Goal: Task Accomplishment & Management: Manage account settings

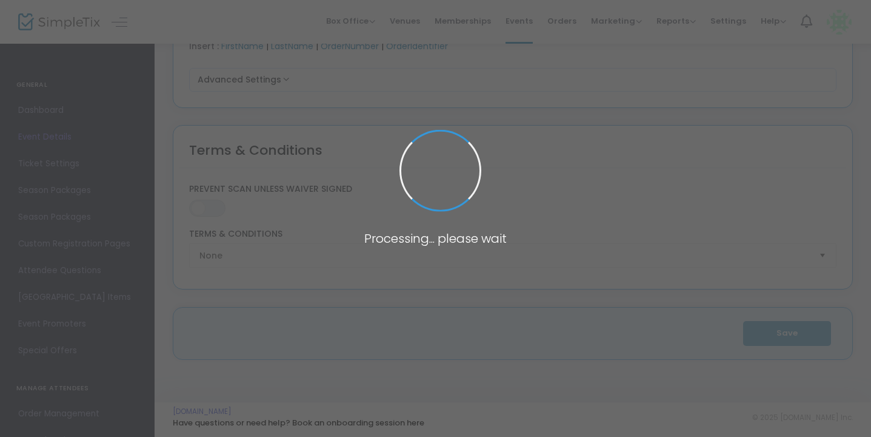
type input "Significant Other"
type input "Four County Players - The Cellar"
type textarea "Significant OtherBy [PERSON_NAME] by [PERSON_NAME] 10 – 26 in the CellarABOUT T…"
type input "TICKET SALES HAVE NOT YET STARTED"
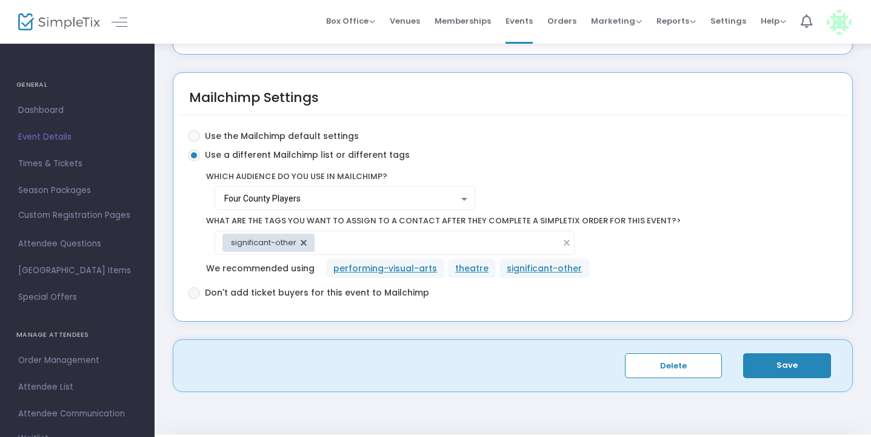
scroll to position [2133, 0]
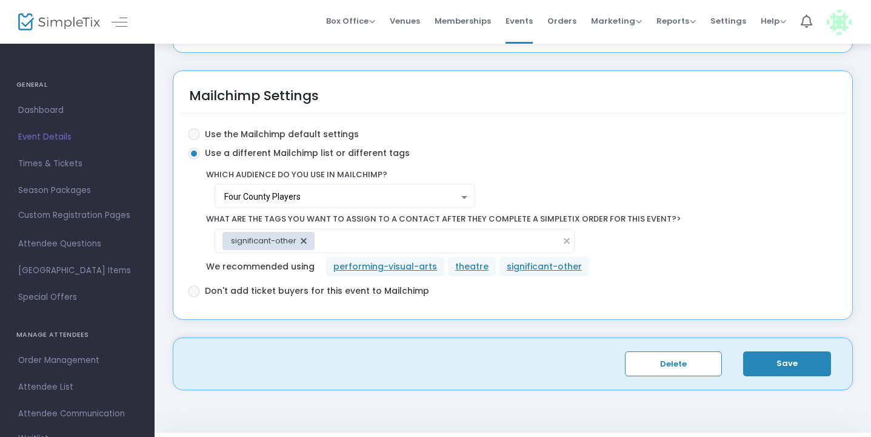
click at [776, 363] on button "Save" at bounding box center [788, 363] width 88 height 25
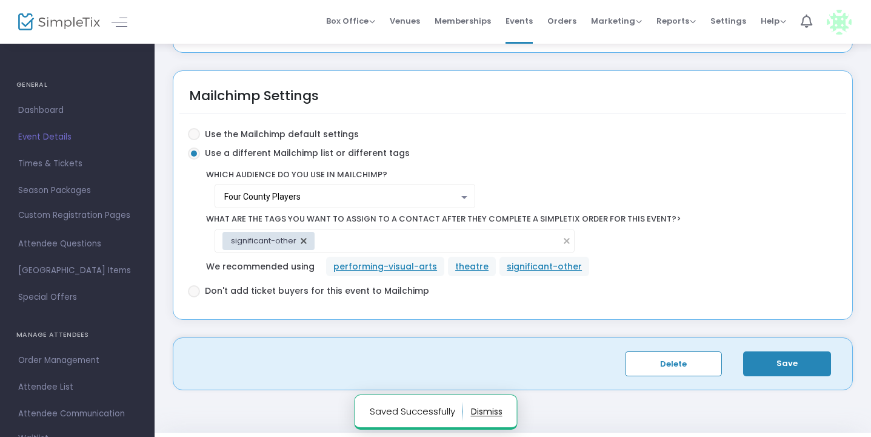
click at [502, 411] on notifier-notification "Saved Successfully" at bounding box center [435, 411] width 163 height 35
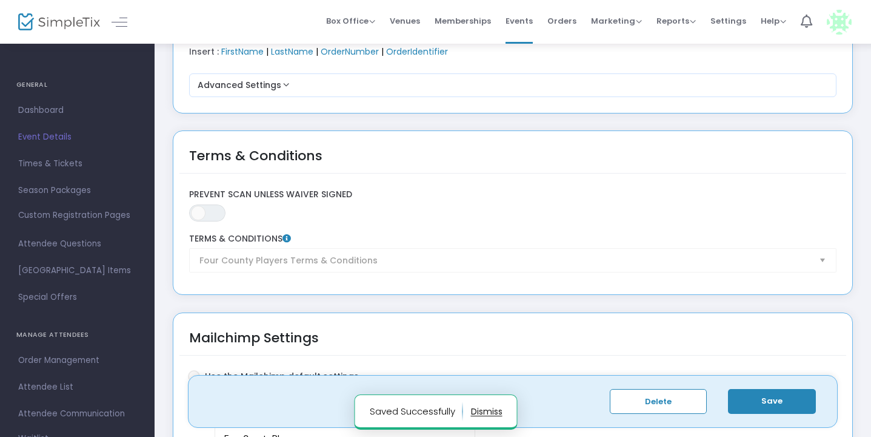
scroll to position [1819, 0]
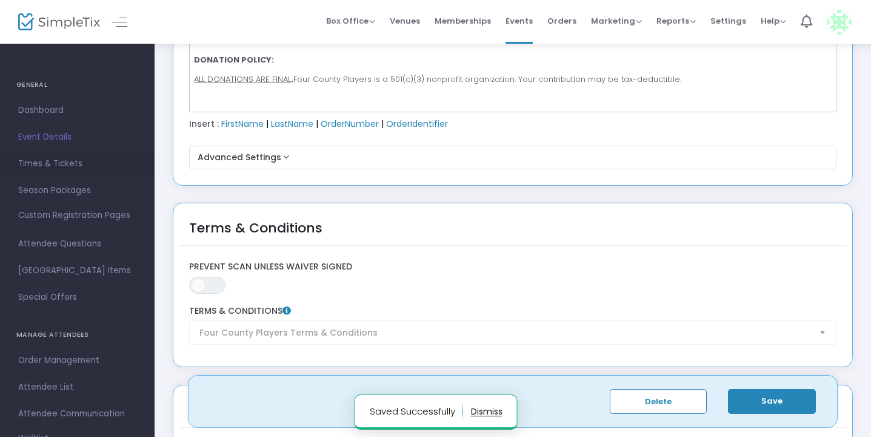
click at [64, 163] on span "Times & Tickets" at bounding box center [77, 164] width 118 height 16
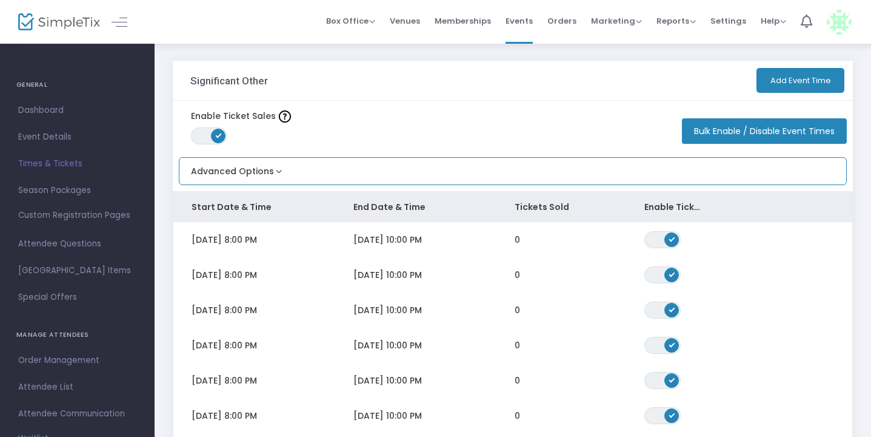
click at [275, 169] on button "Advanced Options" at bounding box center [233, 168] width 106 height 20
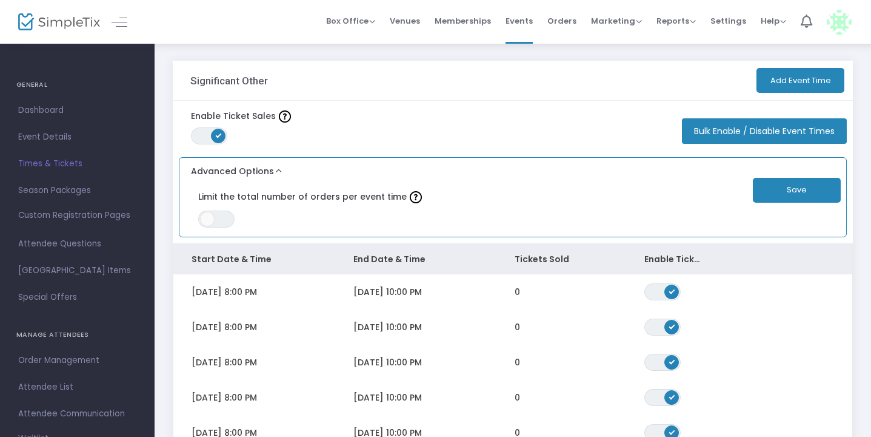
click at [275, 169] on button "Advanced Options" at bounding box center [233, 168] width 106 height 20
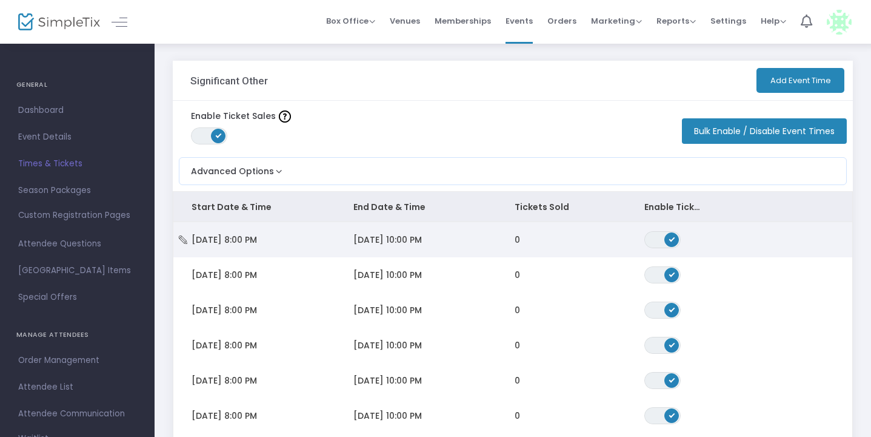
click at [257, 233] on span "[DATE] 8:00 PM" at bounding box center [224, 239] width 65 height 12
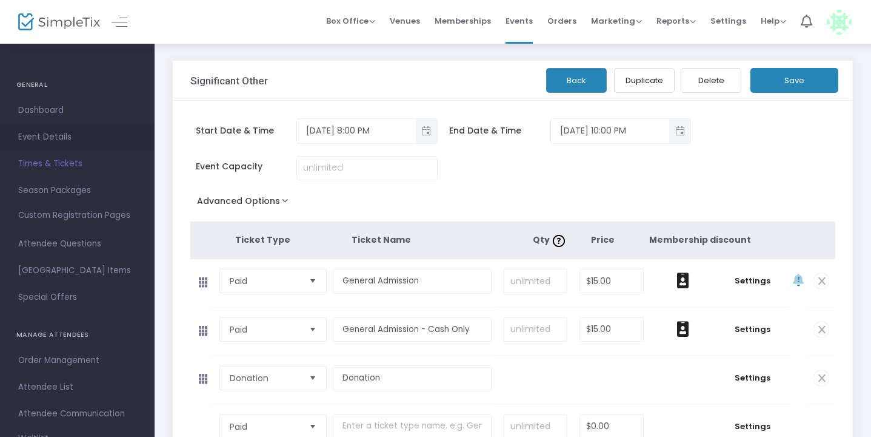
click at [64, 140] on span "Event Details" at bounding box center [77, 137] width 118 height 16
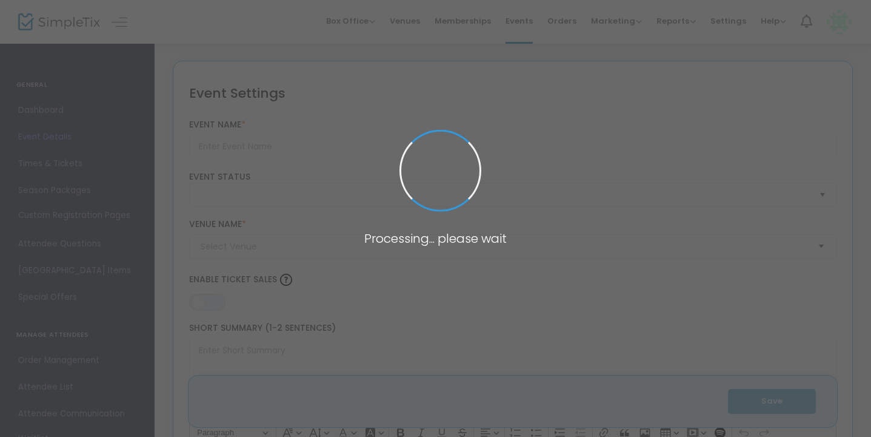
type input "Significant Other"
type textarea "Significant OtherBy [PERSON_NAME] by [PERSON_NAME] 10 – 26 in the CellarABOUT T…"
type input "TICKET SALES HAVE NOT YET STARTED"
type input "Four County Players - The Cellar"
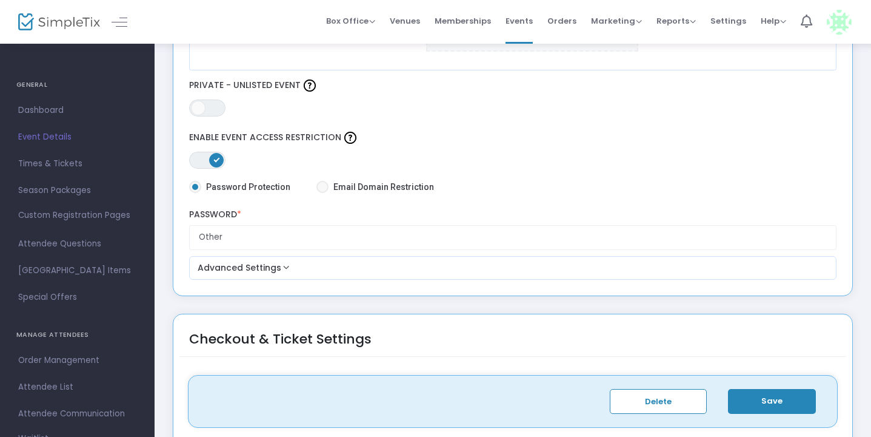
scroll to position [728, 0]
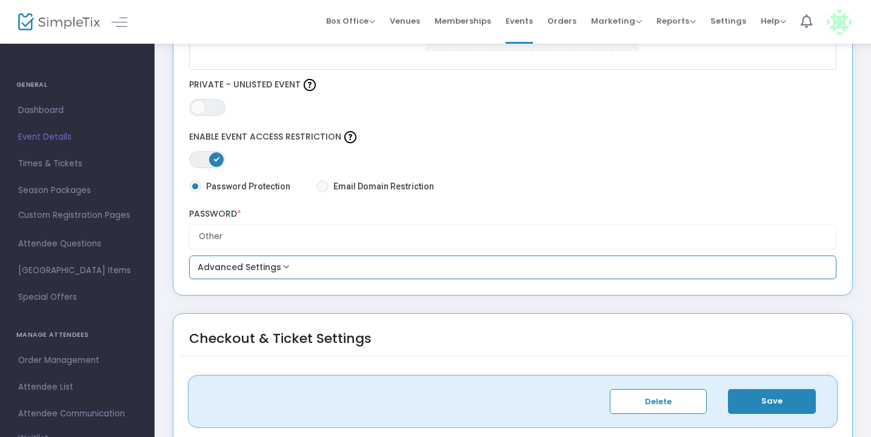
click at [284, 265] on button "Advanced Settings" at bounding box center [513, 267] width 639 height 15
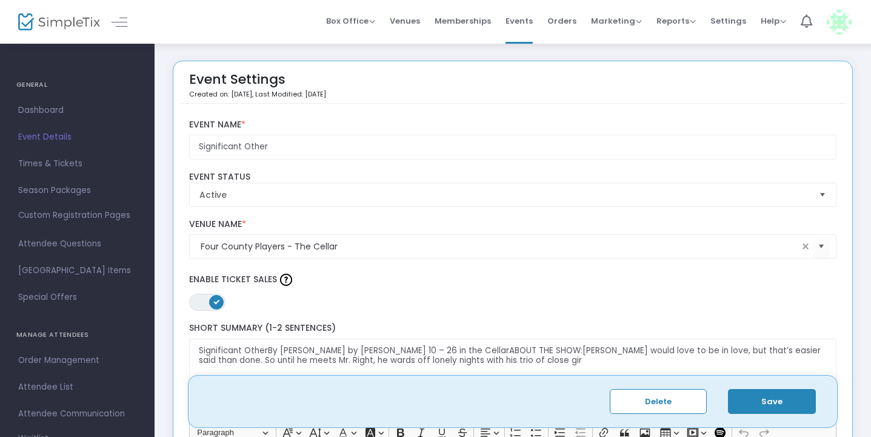
scroll to position [0, 0]
click at [43, 112] on span "Dashboard" at bounding box center [77, 110] width 118 height 16
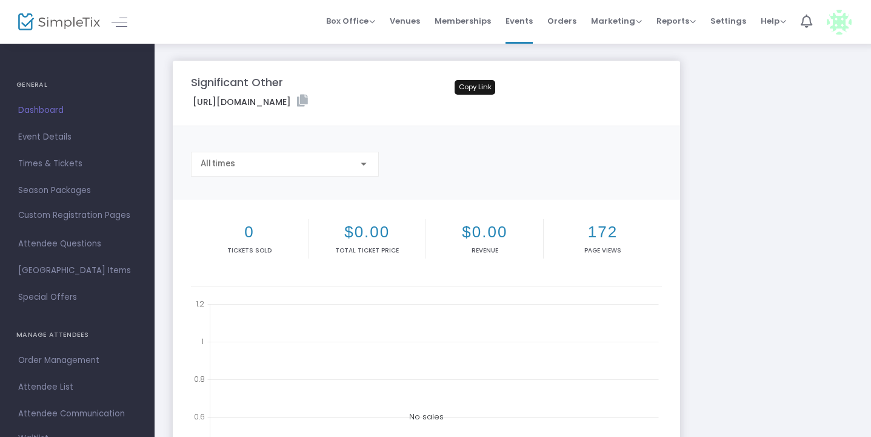
click at [308, 99] on icon at bounding box center [302, 101] width 11 height 12
click at [63, 139] on span "Event Details" at bounding box center [77, 137] width 118 height 16
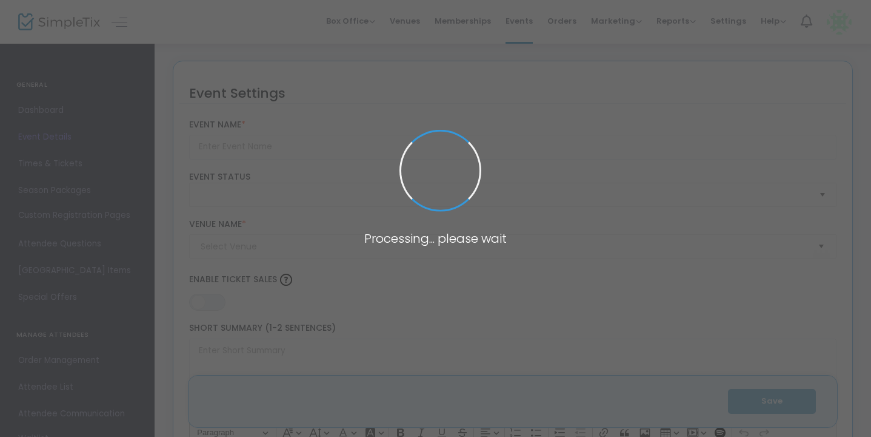
type input "Significant Other"
type textarea "Significant OtherBy [PERSON_NAME] by [PERSON_NAME] 10 – 26 in the CellarABOUT T…"
type input "TICKET SALES HAVE NOT YET STARTED"
type input "Four County Players - The Cellar"
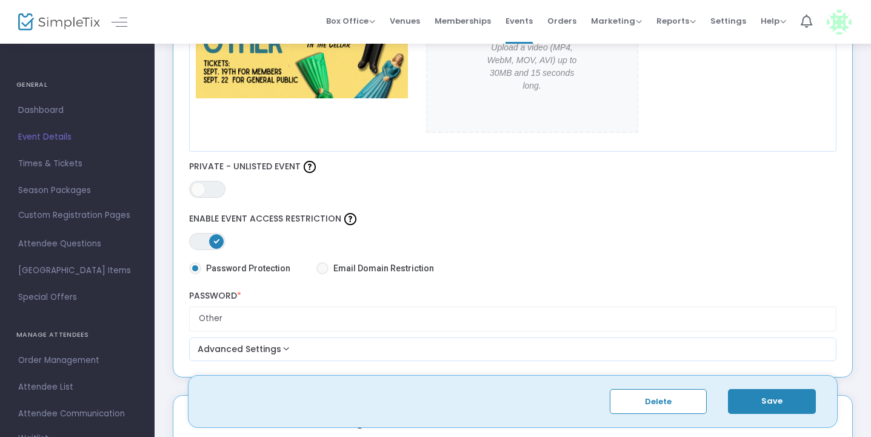
scroll to position [657, 0]
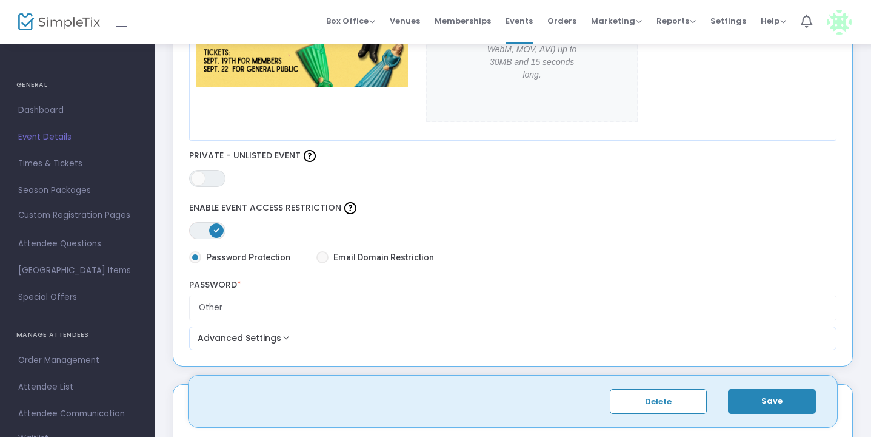
click at [217, 228] on span "ON" at bounding box center [216, 229] width 6 height 6
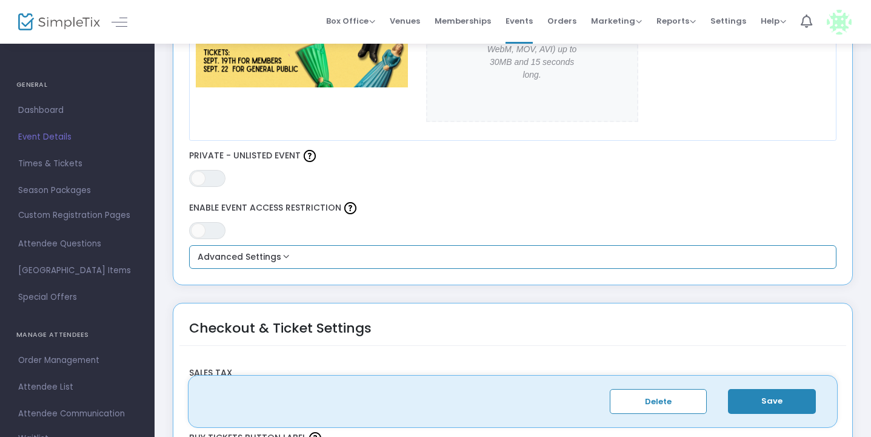
click at [252, 255] on button "Advanced Settings" at bounding box center [513, 257] width 639 height 15
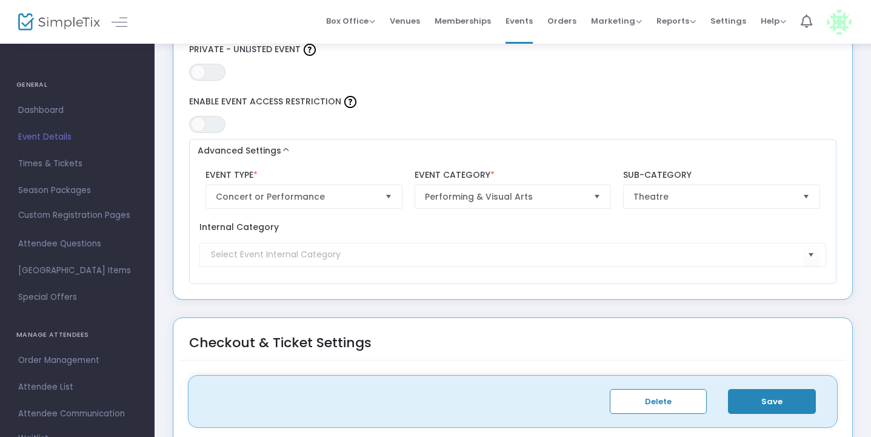
scroll to position [737, 0]
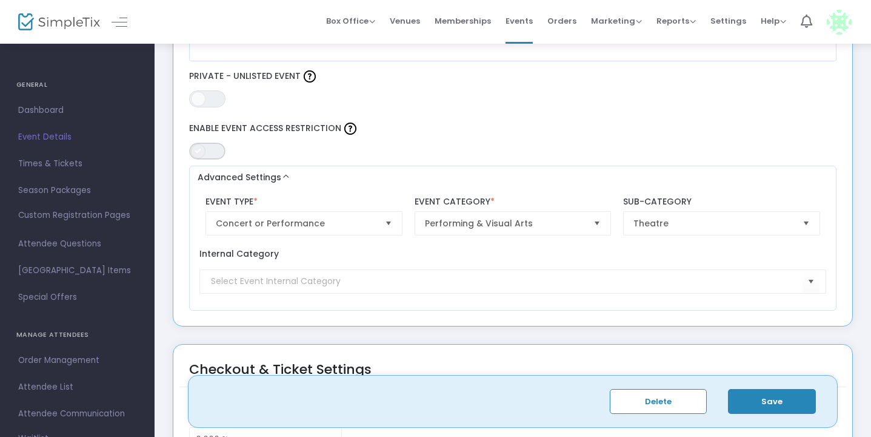
click at [215, 147] on span "ON OFF" at bounding box center [207, 151] width 36 height 17
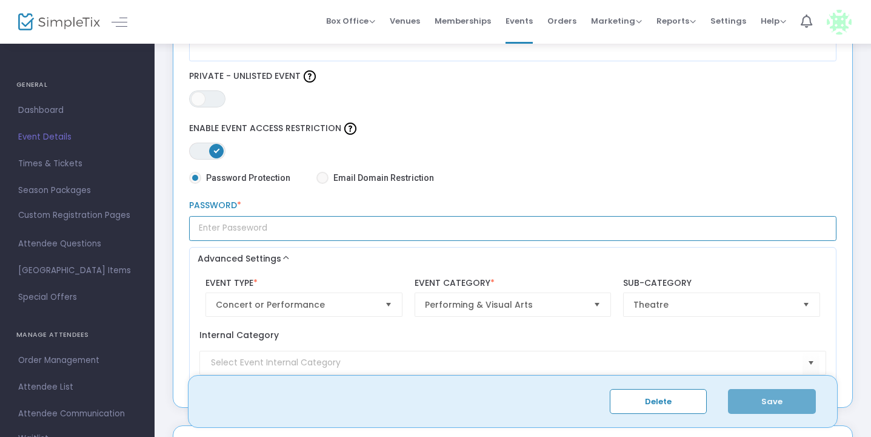
click at [272, 231] on input "text" at bounding box center [513, 228] width 648 height 25
type input "other"
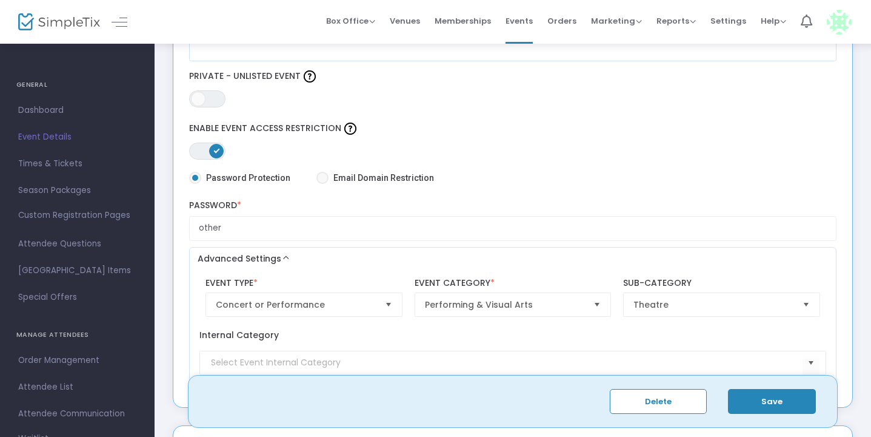
click at [776, 397] on button "Save" at bounding box center [772, 401] width 88 height 25
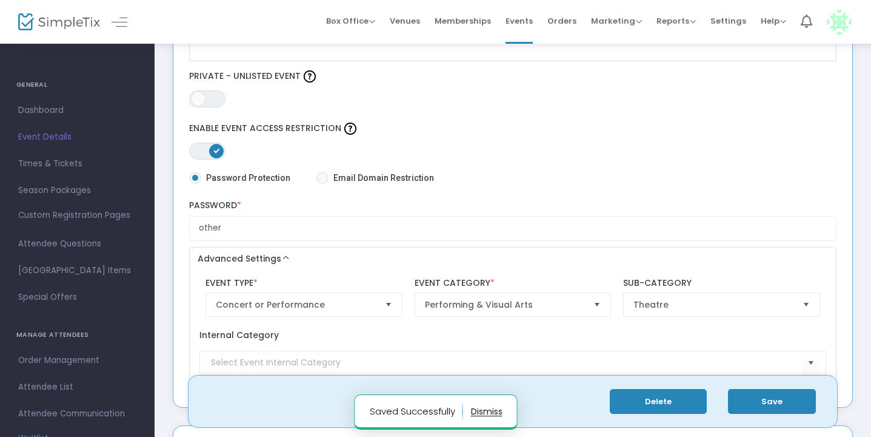
click at [686, 403] on button "Delete" at bounding box center [658, 401] width 97 height 25
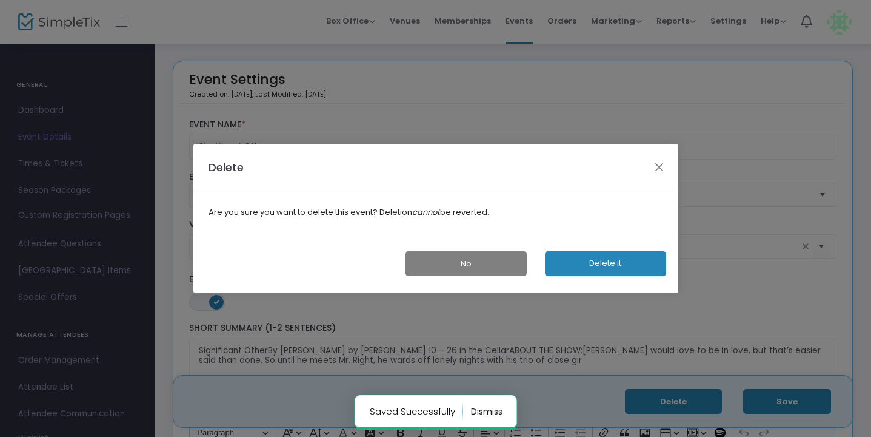
scroll to position [0, 0]
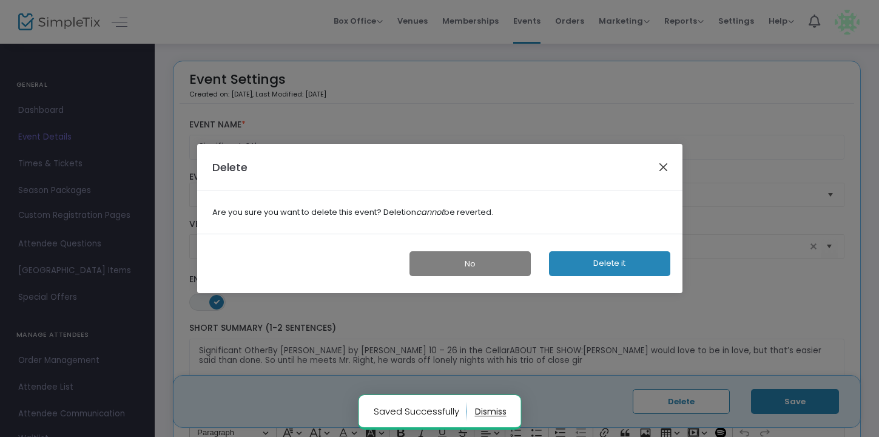
click at [664, 169] on button "Close" at bounding box center [663, 167] width 16 height 16
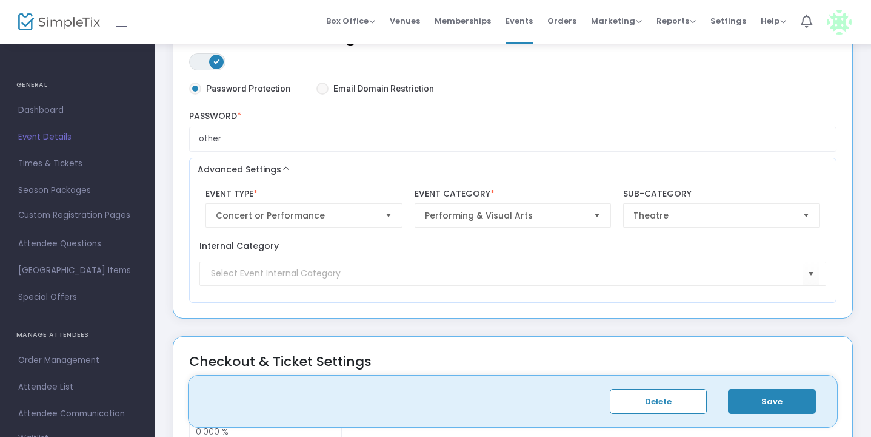
scroll to position [827, 0]
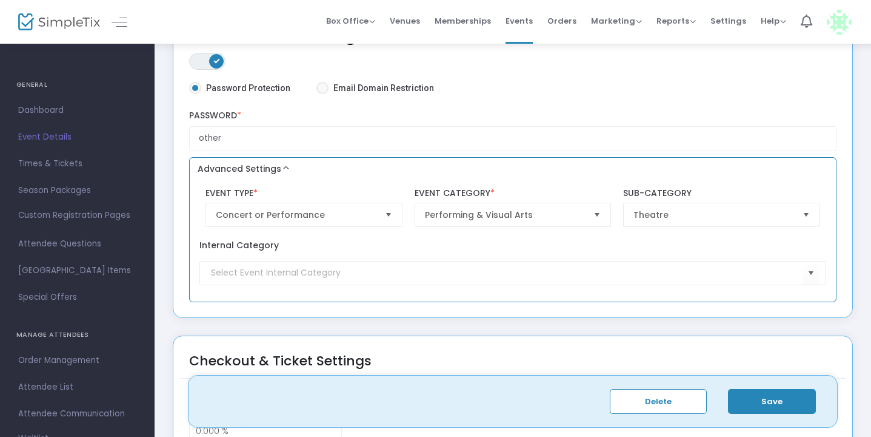
click at [280, 172] on button "Advanced Settings" at bounding box center [513, 169] width 639 height 15
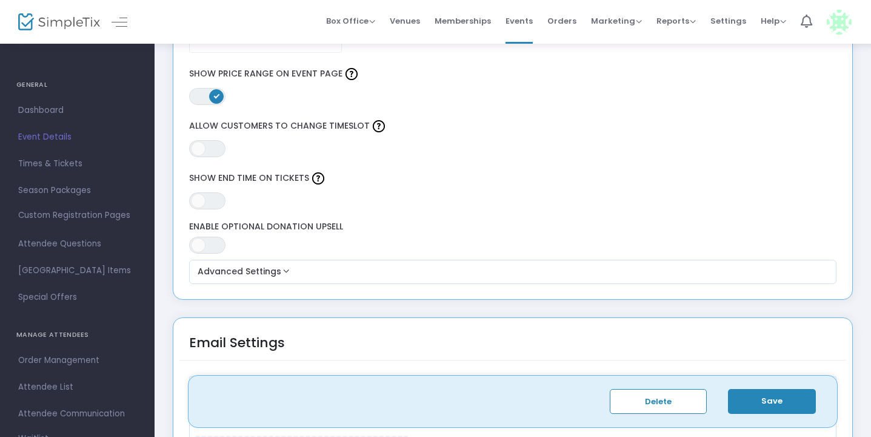
scroll to position [1170, 0]
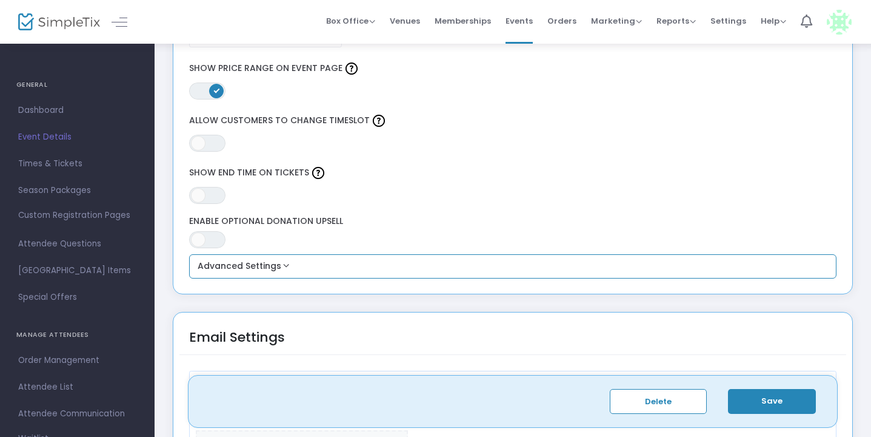
click at [275, 268] on button "Advanced Settings" at bounding box center [513, 266] width 639 height 15
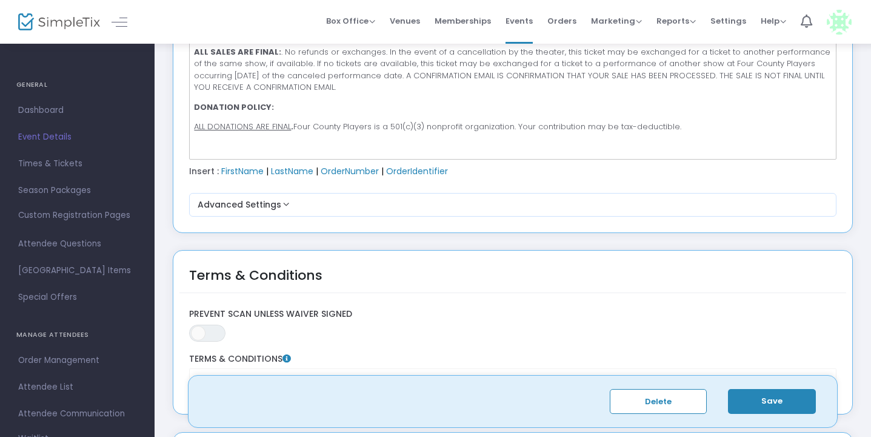
scroll to position [2066, 0]
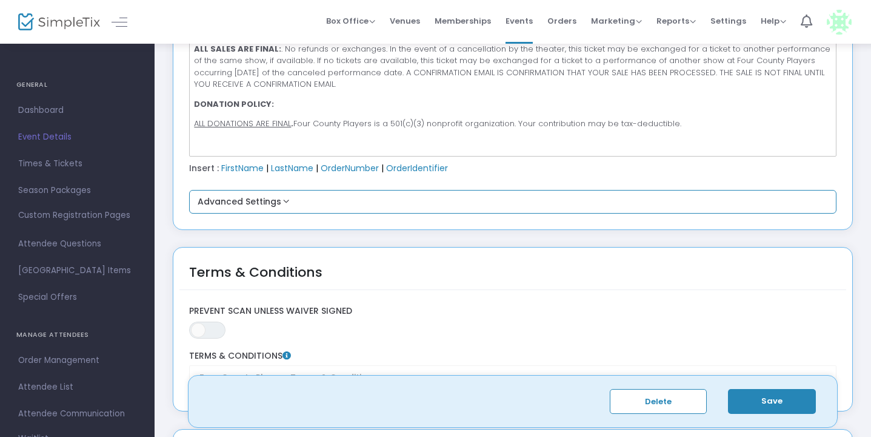
click at [283, 199] on button "Advanced Settings" at bounding box center [513, 202] width 639 height 15
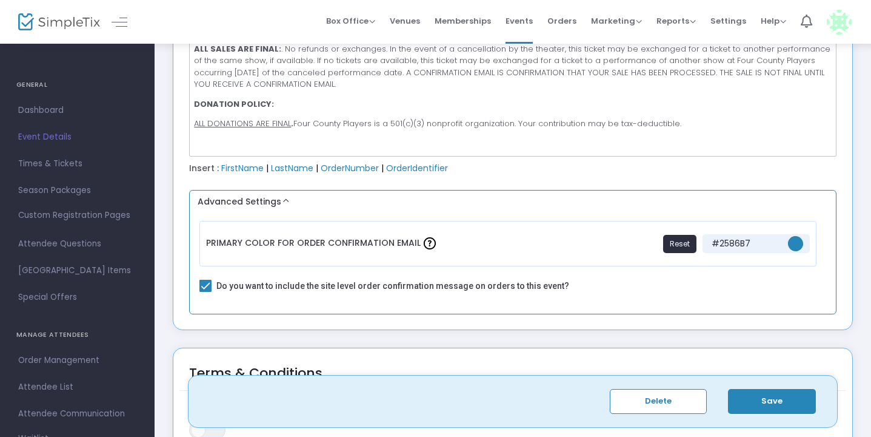
click at [283, 199] on button "Advanced Settings" at bounding box center [513, 202] width 639 height 15
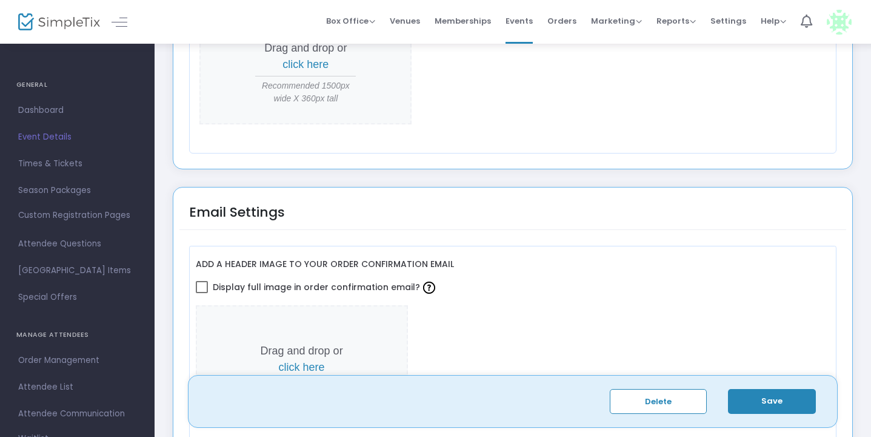
scroll to position [1525, 0]
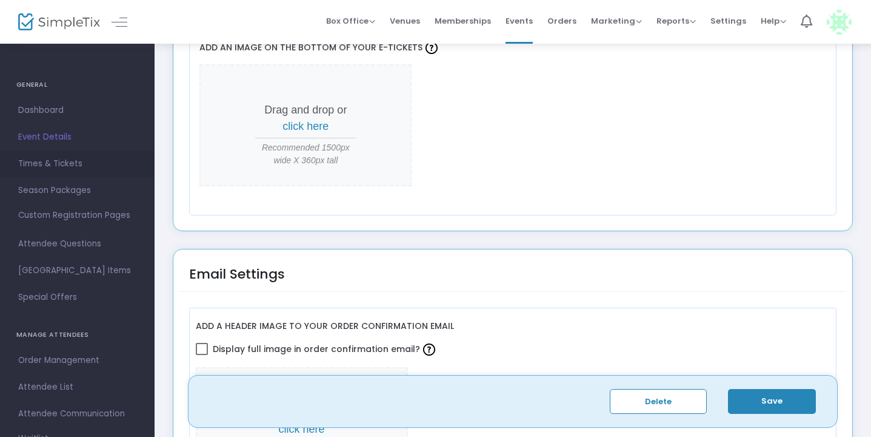
click at [71, 156] on span "Times & Tickets" at bounding box center [77, 164] width 118 height 16
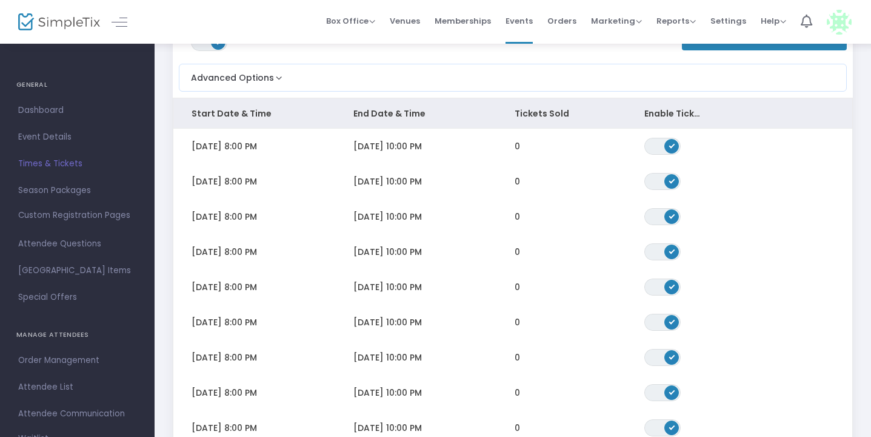
scroll to position [95, 0]
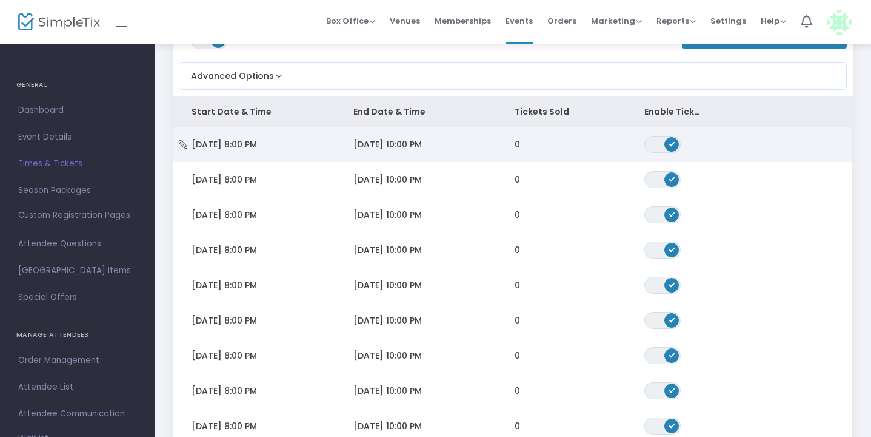
click at [250, 141] on span "[DATE] 8:00 PM" at bounding box center [224, 144] width 65 height 12
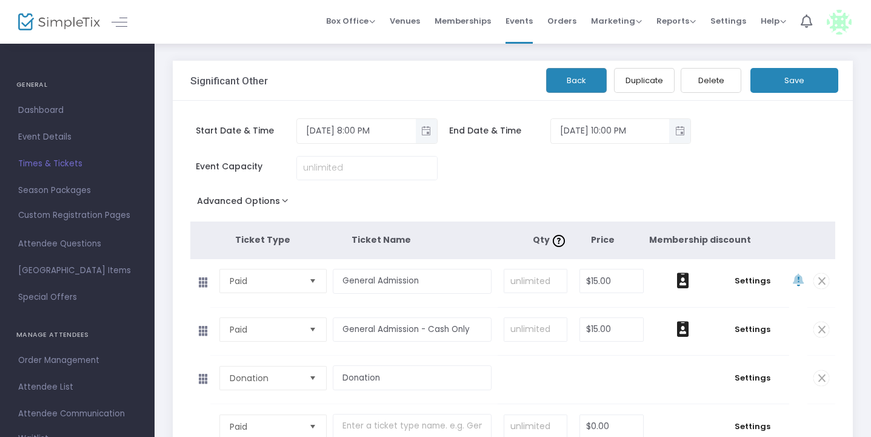
click at [283, 199] on button "Advanced Options" at bounding box center [245, 203] width 110 height 22
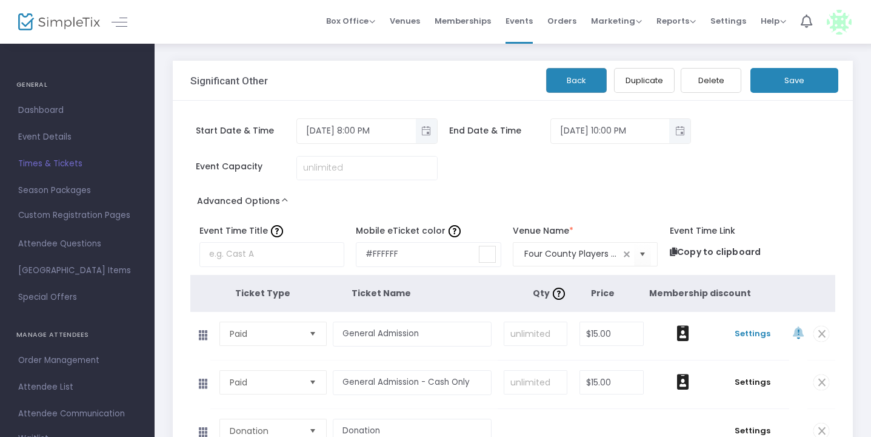
click at [762, 334] on span "Settings" at bounding box center [752, 333] width 61 height 12
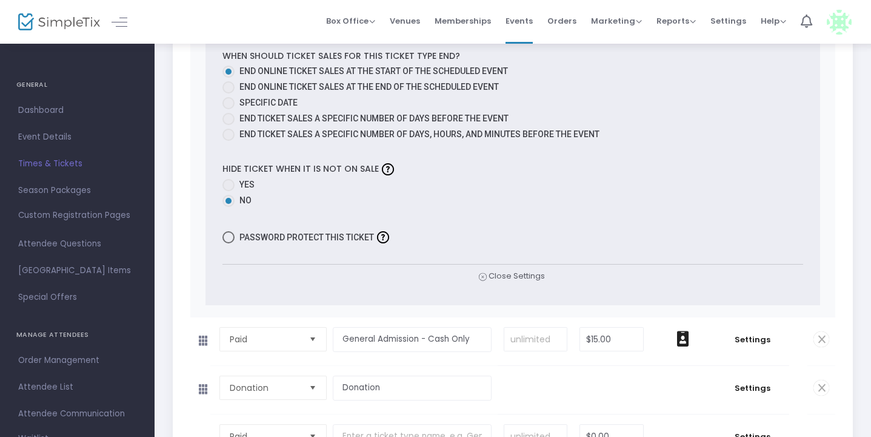
scroll to position [863, 0]
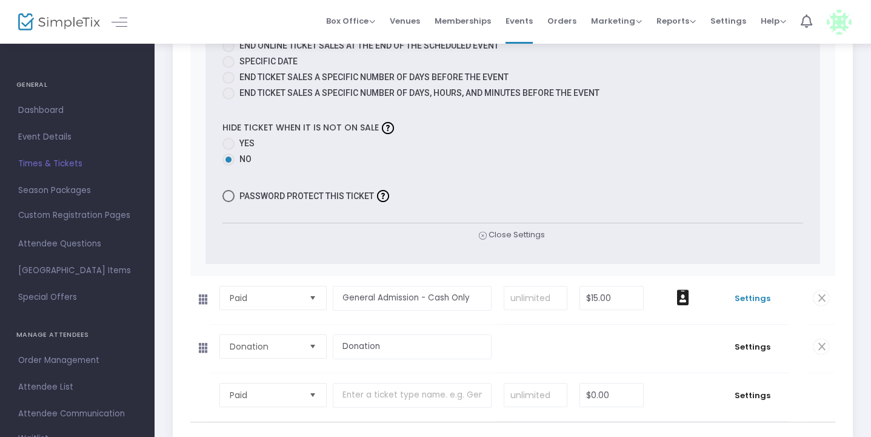
click at [762, 300] on span "Settings" at bounding box center [752, 298] width 61 height 12
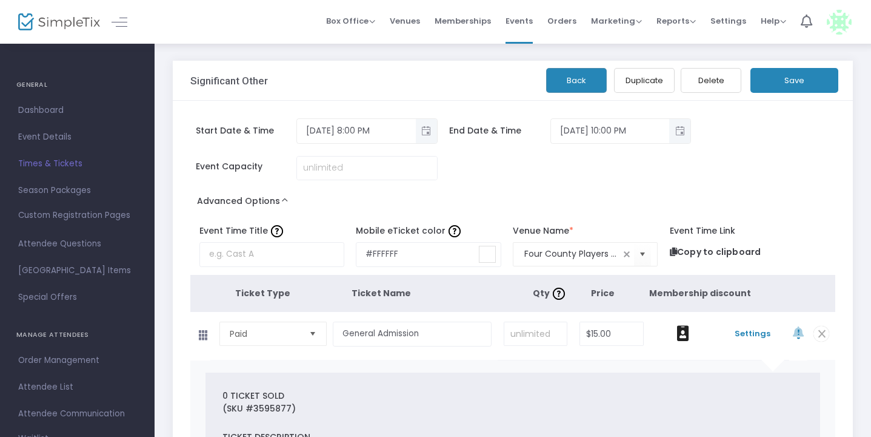
scroll to position [0, 0]
click at [753, 333] on span "Settings" at bounding box center [752, 333] width 61 height 12
